Goal: Transaction & Acquisition: Purchase product/service

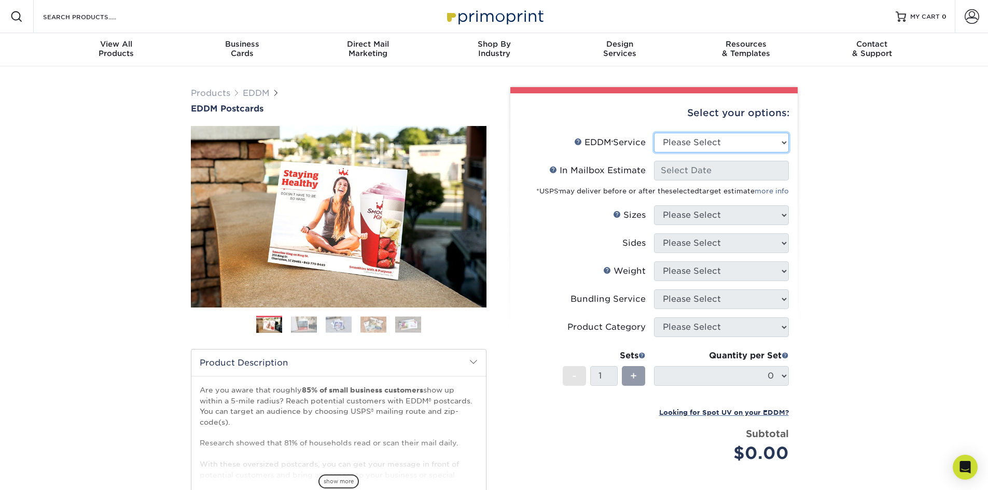
click at [673, 147] on select "Please Select Full Service Print Only" at bounding box center [721, 143] width 135 height 20
select select "full_service"
click at [654, 133] on select "Please Select Full Service Print Only" at bounding box center [721, 143] width 135 height 20
select select "-1"
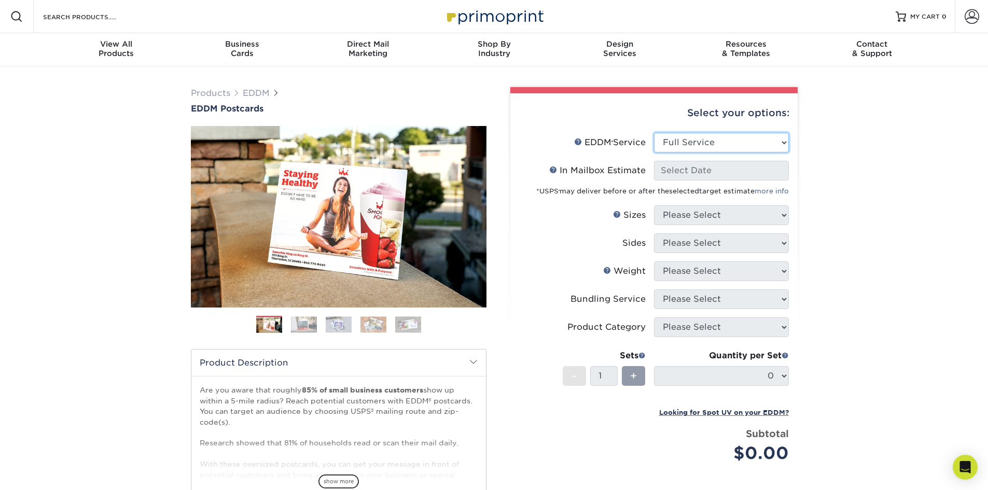
select select "-1"
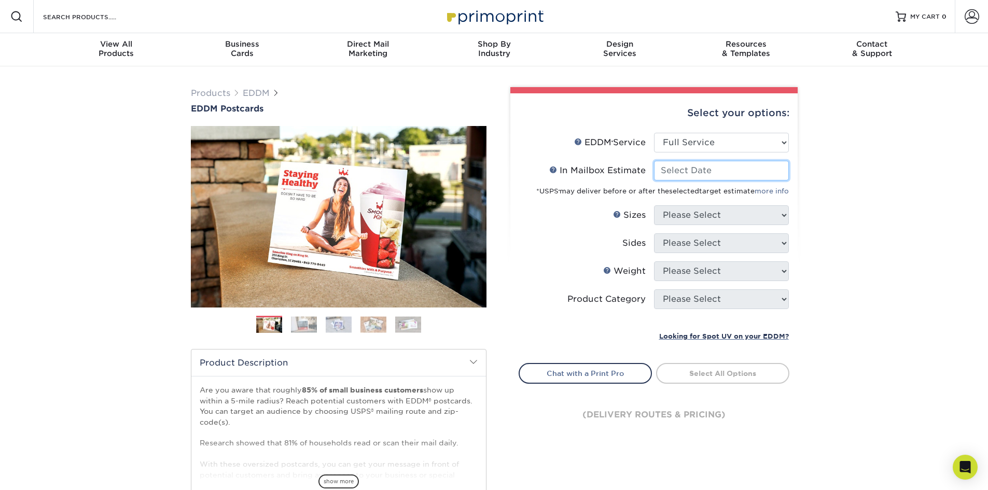
click at [680, 173] on input "In Mailbox Estimate Help In Mailbox Estimate" at bounding box center [721, 171] width 135 height 20
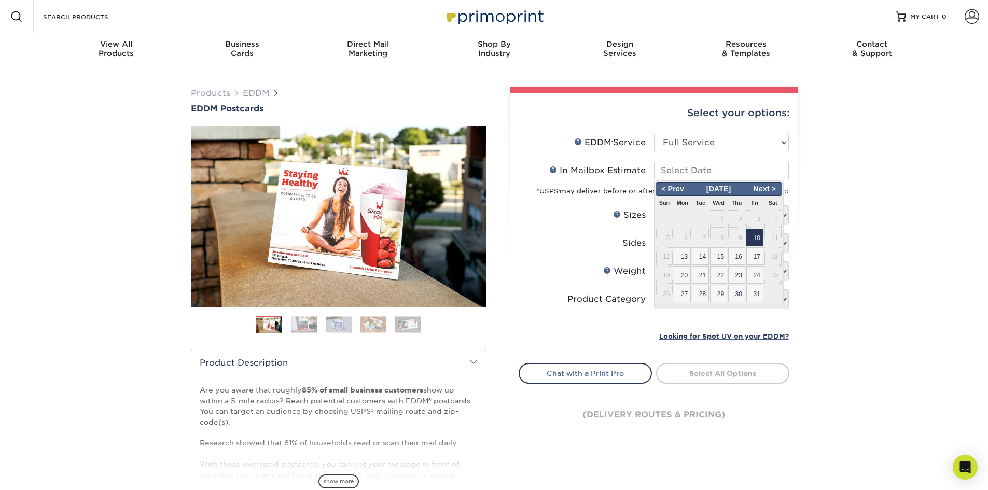
click at [755, 239] on span "10" at bounding box center [754, 238] width 17 height 18
type input "[DATE]"
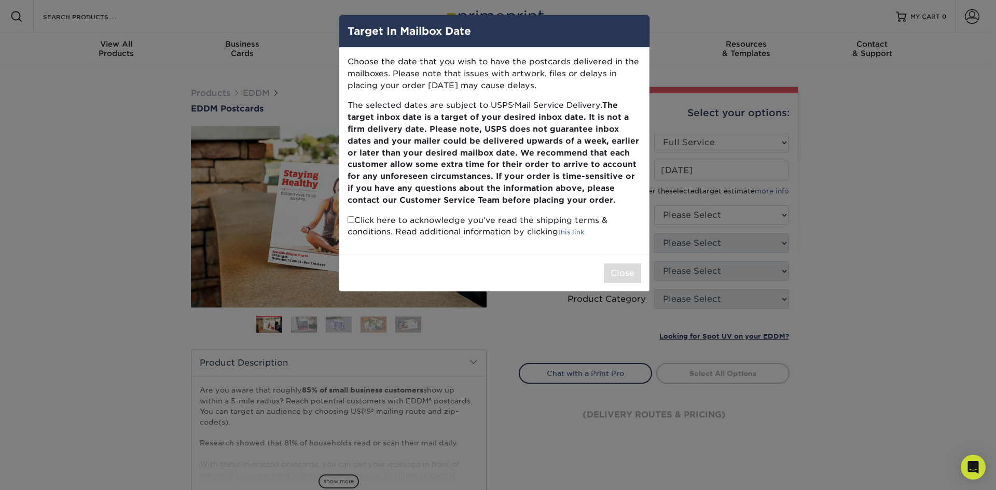
click at [987, 139] on div "Target In Mailbox Date Choose the date that you wish to have the postcards deli…" at bounding box center [498, 245] width 996 height 490
click at [903, 186] on div "Target In Mailbox Date Choose the date that you wish to have the postcards deli…" at bounding box center [498, 245] width 996 height 490
click at [377, 21] on div "Target In Mailbox Date" at bounding box center [494, 31] width 310 height 33
click at [373, 48] on div "Choose the date that you wish to have the postcards delivered in the mailboxes.…" at bounding box center [494, 151] width 310 height 207
click at [351, 219] on input "checkbox" at bounding box center [350, 219] width 7 height 7
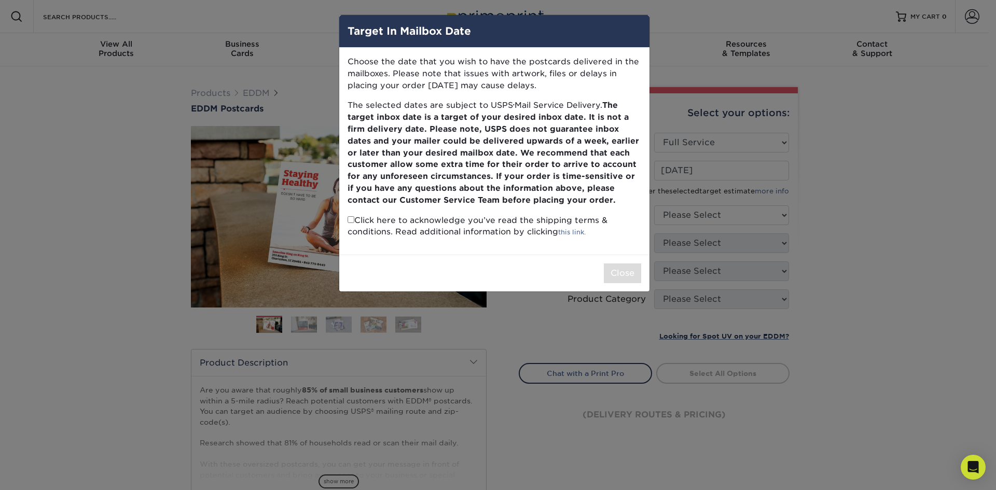
checkbox input "true"
click at [632, 270] on button "Close" at bounding box center [622, 273] width 37 height 20
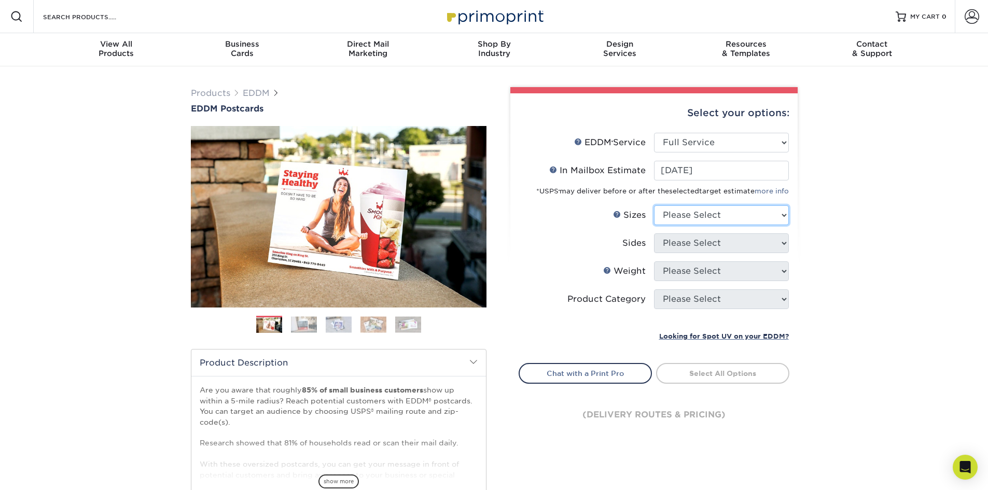
click at [718, 222] on select "Please Select 4.5" x 12" 6" x 12" 6.5" x 8" 6.5" x 9" 6.5" x 12" 7" x 8.5" 8" x…" at bounding box center [721, 215] width 135 height 20
select select "6.50x8.00"
click at [654, 205] on select "Please Select 4.5" x 12" 6" x 12" 6.5" x 8" 6.5" x 9" 6.5" x 12" 7" x 8.5" 8" x…" at bounding box center [721, 215] width 135 height 20
click at [727, 220] on select "Please Select 4.5" x 12" 6" x 12" 6.5" x 8" 6.5" x 9" 6.5" x 12" 7" x 8.5" 8" x…" at bounding box center [721, 215] width 135 height 20
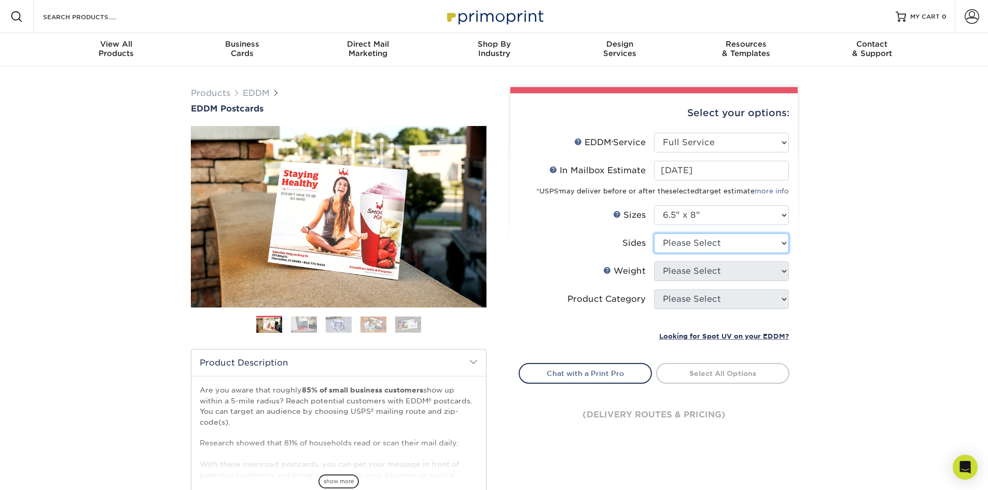
click at [727, 244] on select "Please Select Print Both Sides Print Front Only" at bounding box center [721, 243] width 135 height 20
select select "13abbda7-1d64-4f25-8bb2-c179b224825d"
click at [654, 233] on select "Please Select Print Both Sides Print Front Only" at bounding box center [721, 243] width 135 height 20
click at [730, 272] on select "Please Select 16PT 14PT" at bounding box center [721, 271] width 135 height 20
select select "14PT"
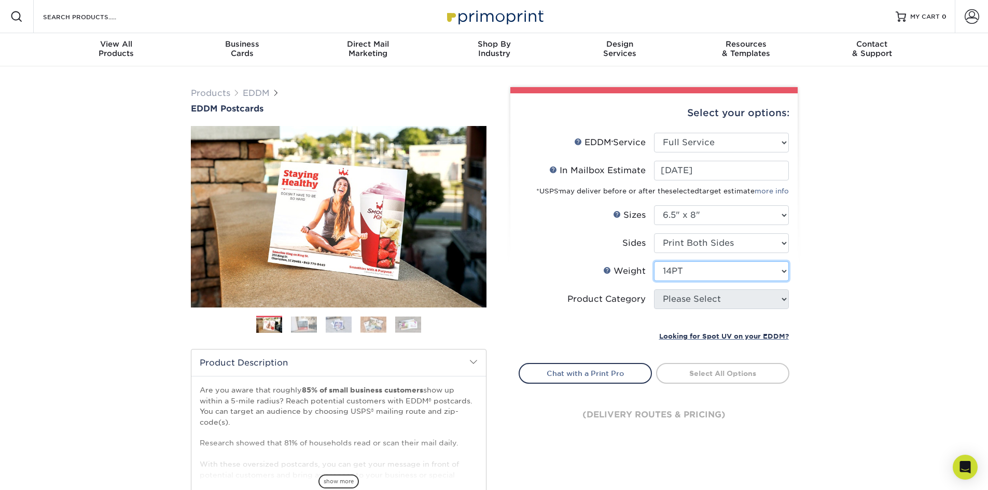
click at [654, 261] on select "Please Select 16PT 14PT" at bounding box center [721, 271] width 135 height 20
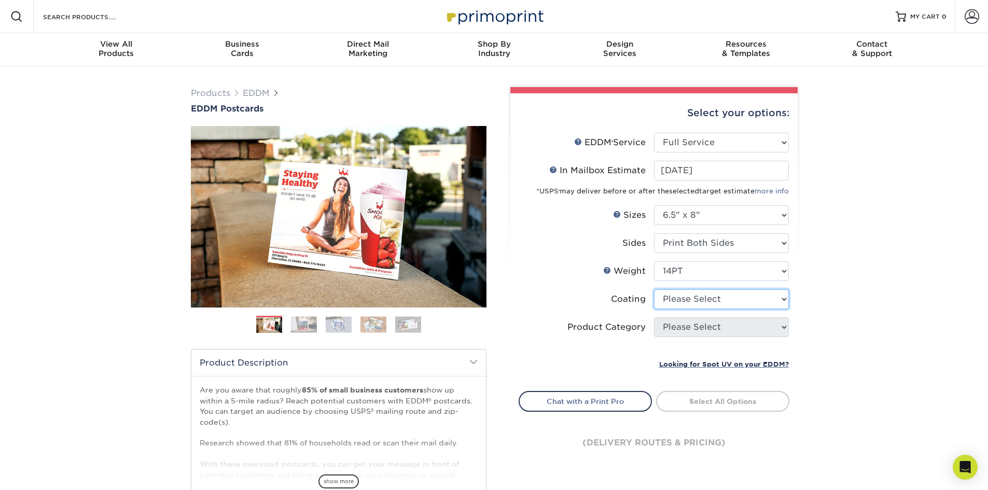
click at [758, 302] on select at bounding box center [721, 299] width 135 height 20
select select "ae367451-b2b8-45df-a344-0f05b6a12993"
click at [654, 289] on select at bounding box center [721, 299] width 135 height 20
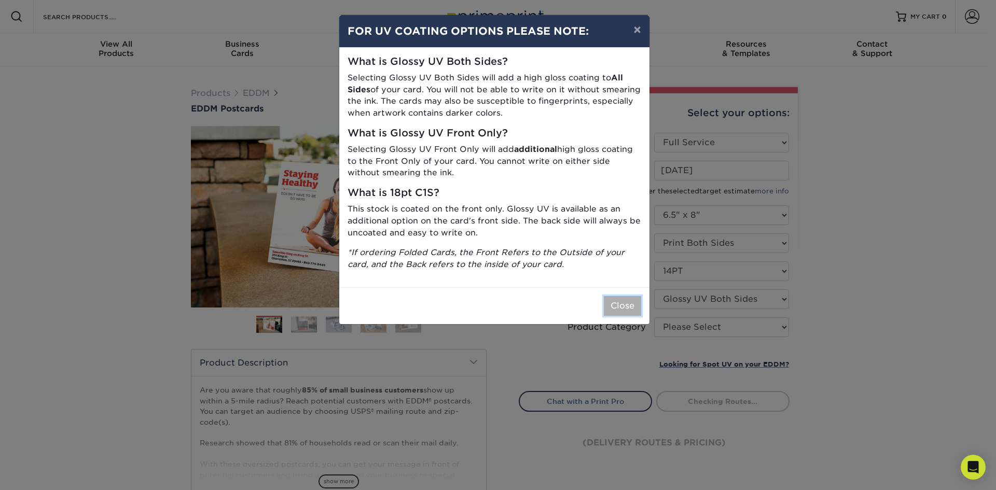
click at [615, 304] on button "Close" at bounding box center [622, 306] width 37 height 20
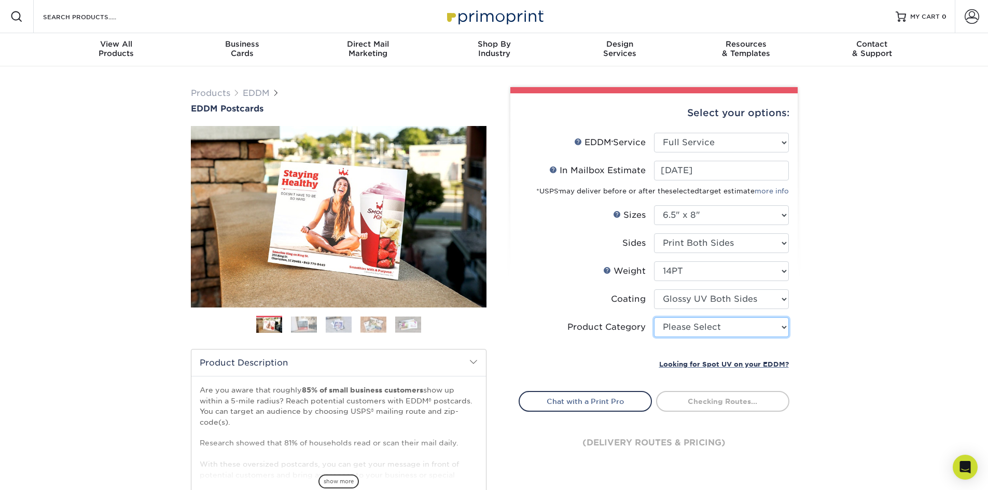
click at [719, 326] on select "Please Select Postcards" at bounding box center [721, 327] width 135 height 20
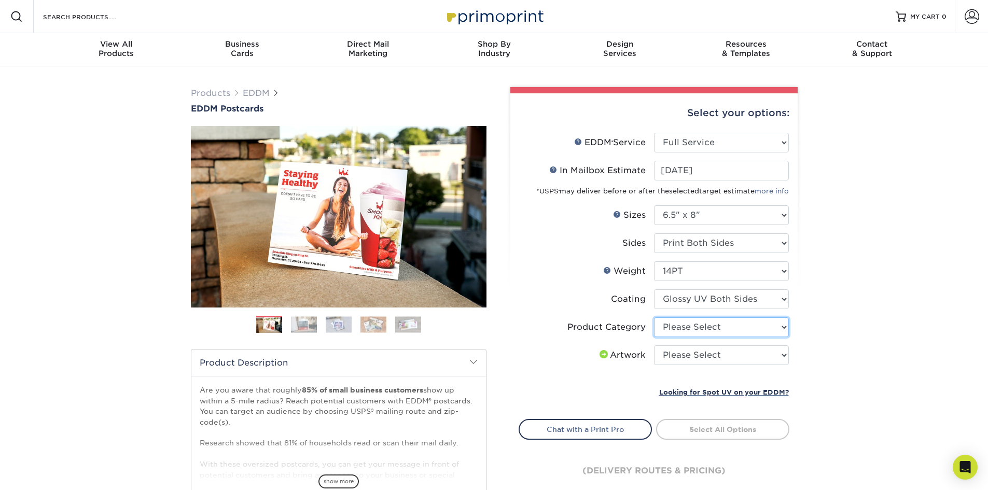
select select "9b7272e0-d6c8-4c3c-8e97-d3a1bcdab858"
click at [654, 317] on select "Please Select Postcards" at bounding box center [721, 327] width 135 height 20
click at [731, 356] on select "Please Select I will upload files I need a design - $150" at bounding box center [721, 355] width 135 height 20
select select "upload"
click at [654, 345] on select "Please Select I will upload files I need a design - $150" at bounding box center [721, 355] width 135 height 20
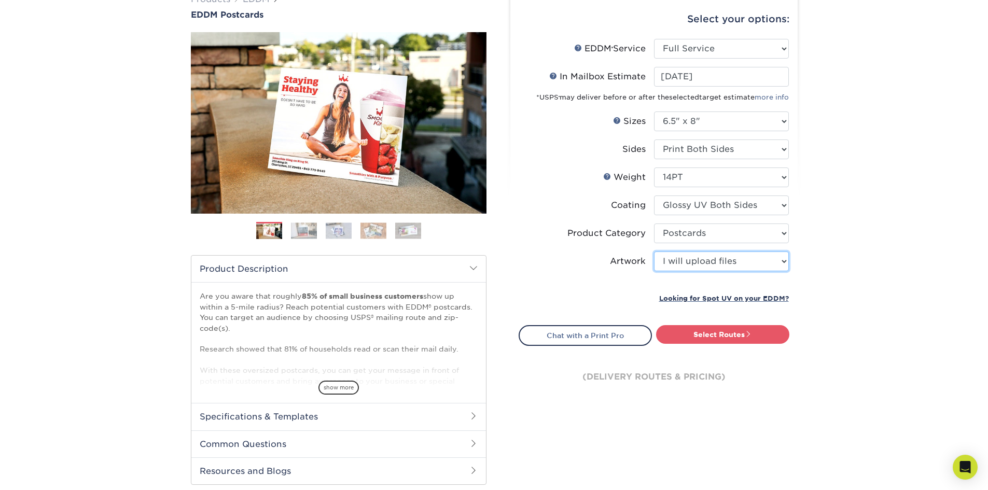
scroll to position [104, 0]
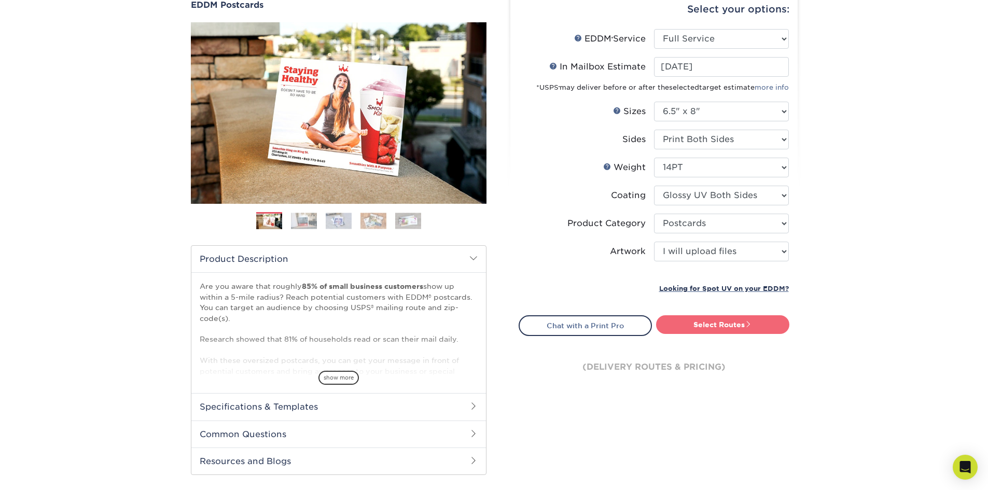
click at [760, 328] on link "Select Routes" at bounding box center [722, 324] width 133 height 19
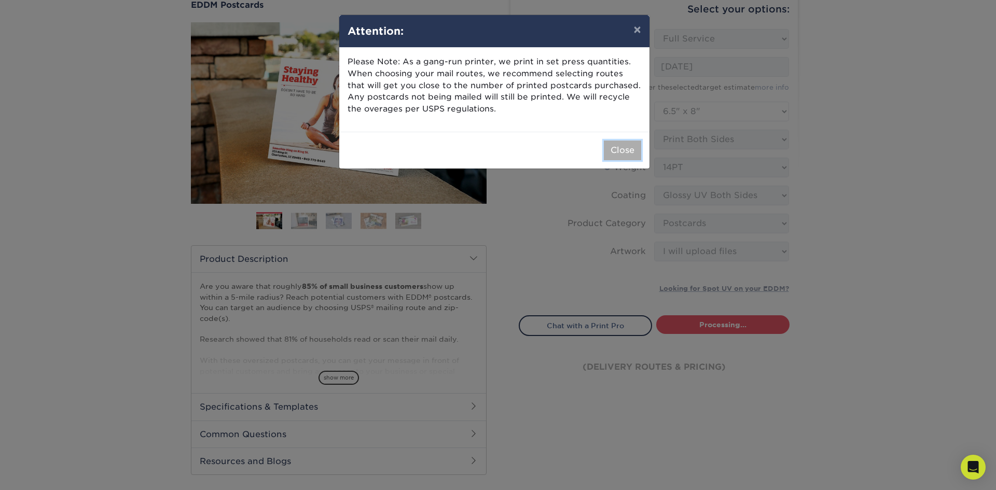
click at [619, 143] on button "Close" at bounding box center [622, 151] width 37 height 20
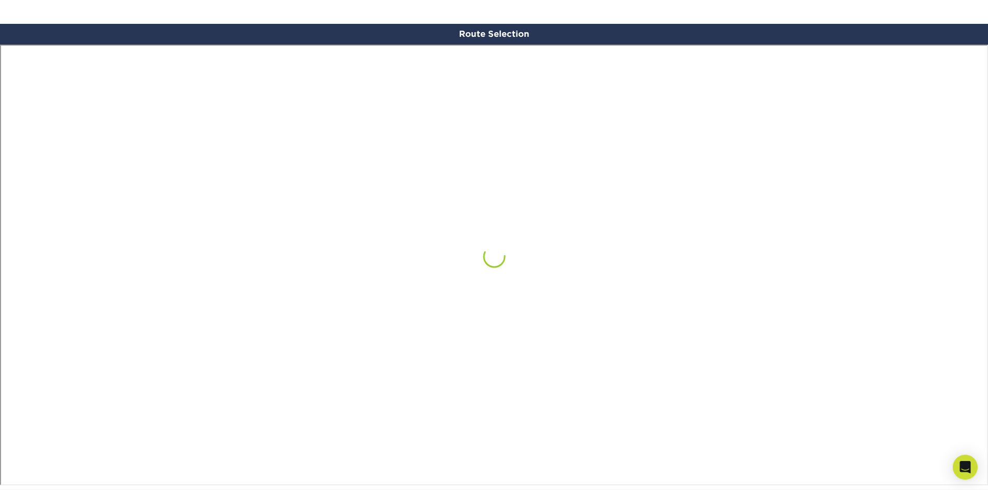
scroll to position [605, 0]
